Goal: Task Accomplishment & Management: Use online tool/utility

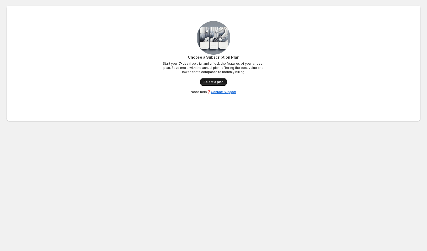
click at [211, 81] on span "Select a plan" at bounding box center [214, 82] width 20 height 4
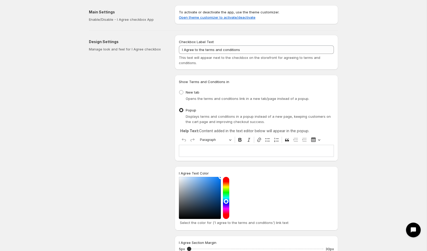
click at [227, 217] on div at bounding box center [226, 198] width 6 height 42
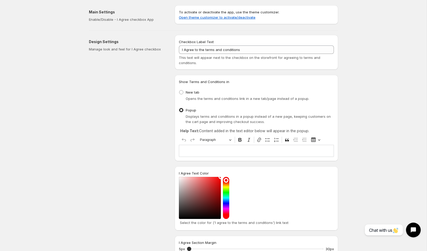
click at [247, 177] on div at bounding box center [256, 198] width 155 height 42
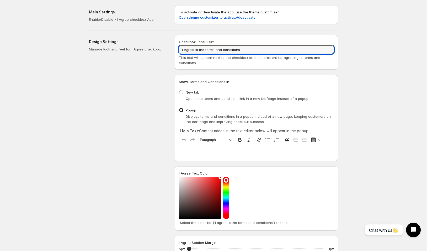
drag, startPoint x: 242, startPoint y: 50, endPoint x: 150, endPoint y: 44, distance: 92.1
click at [150, 44] on div "Design Settings Manage look and feel for I Agree checkbox Checkbox Label Text I…" at bounding box center [212, 201] width 254 height 341
paste input "acknowledge that I’ve checked the sizing guide and understand my fit. Returns w…"
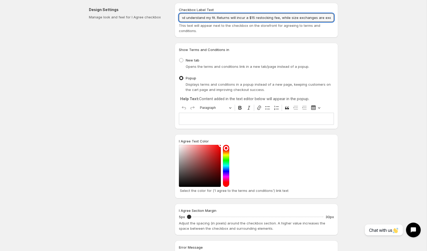
scroll to position [39, 0]
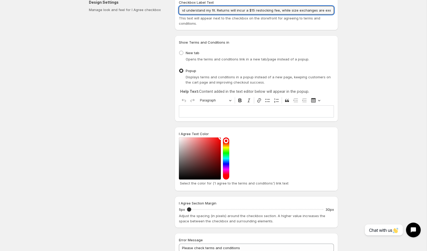
type input "I acknowledge that I’ve checked the sizing guide and understand my fit. Returns…"
click at [164, 133] on div "Design Settings Manage look and feel for I Agree checkbox" at bounding box center [130, 164] width 82 height 337
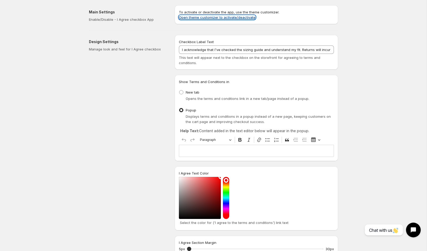
click at [223, 17] on link "Open theme customizer to activate/deactivate" at bounding box center [217, 17] width 77 height 4
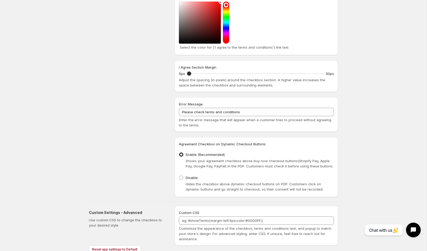
scroll to position [195, 0]
